Goal: Task Accomplishment & Management: Use online tool/utility

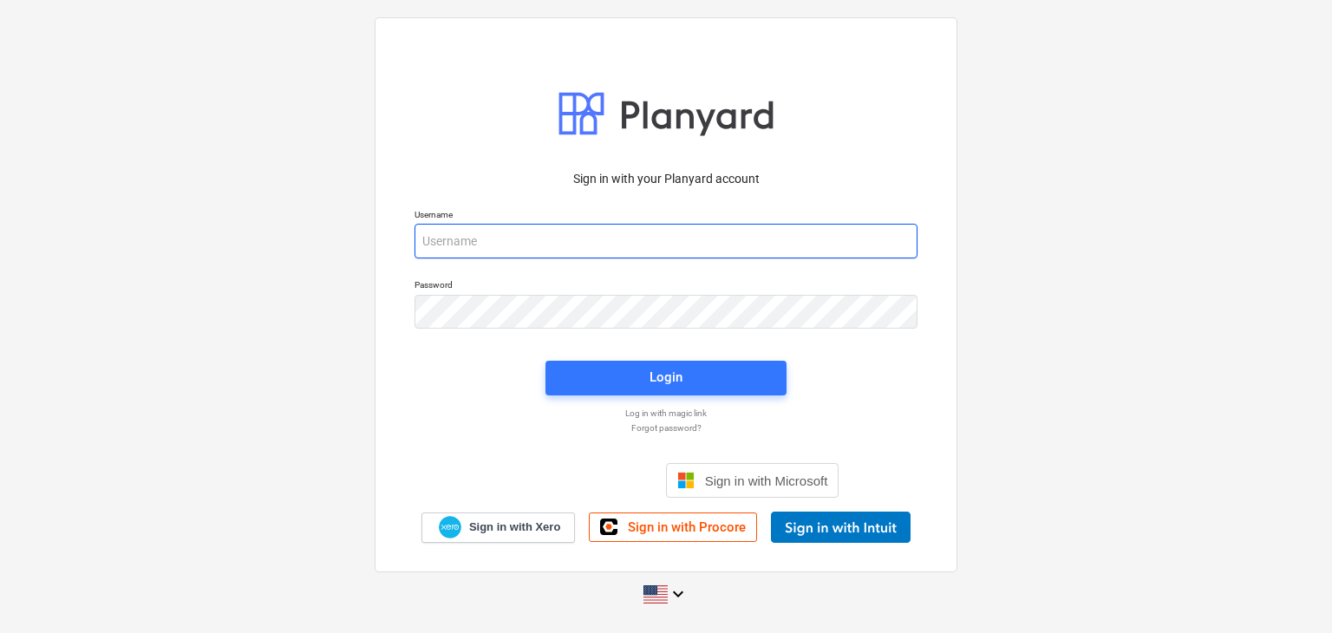
click at [444, 242] on input "email" at bounding box center [666, 241] width 503 height 35
paste input "[EMAIL_ADDRESS][DOMAIN_NAME]"
type input "[EMAIL_ADDRESS][DOMAIN_NAME]"
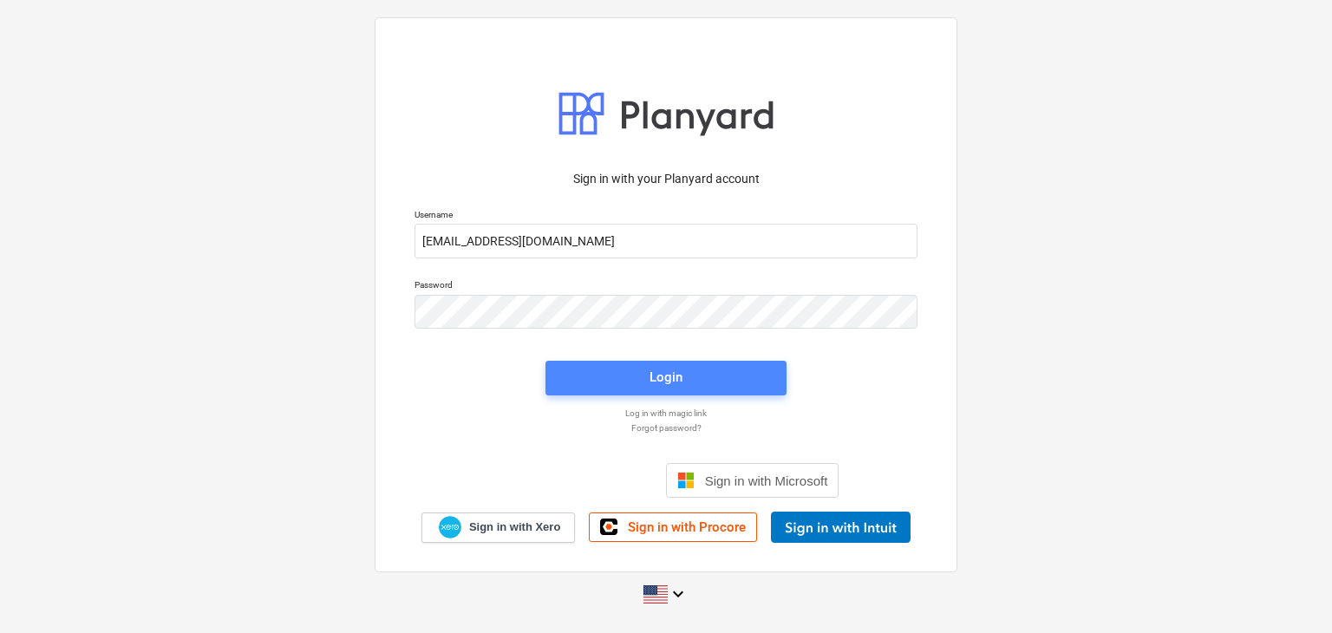
click at [660, 379] on div "Login" at bounding box center [666, 377] width 33 height 23
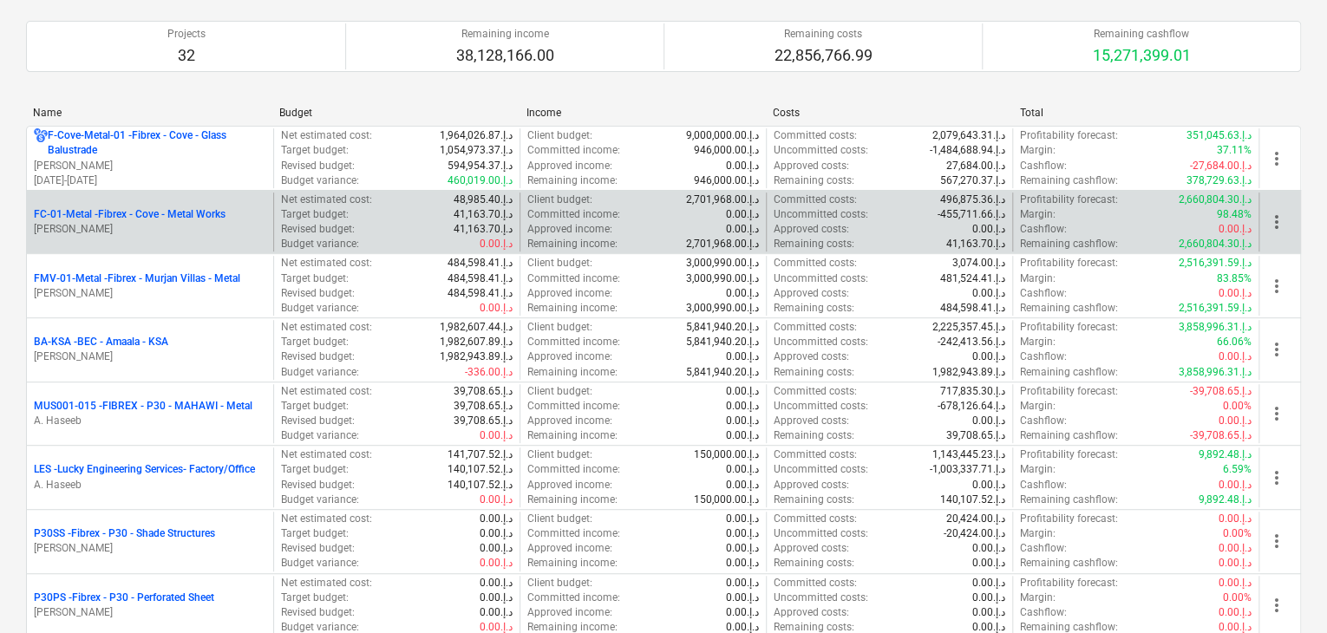
scroll to position [260, 0]
